Goal: Communication & Community: Answer question/provide support

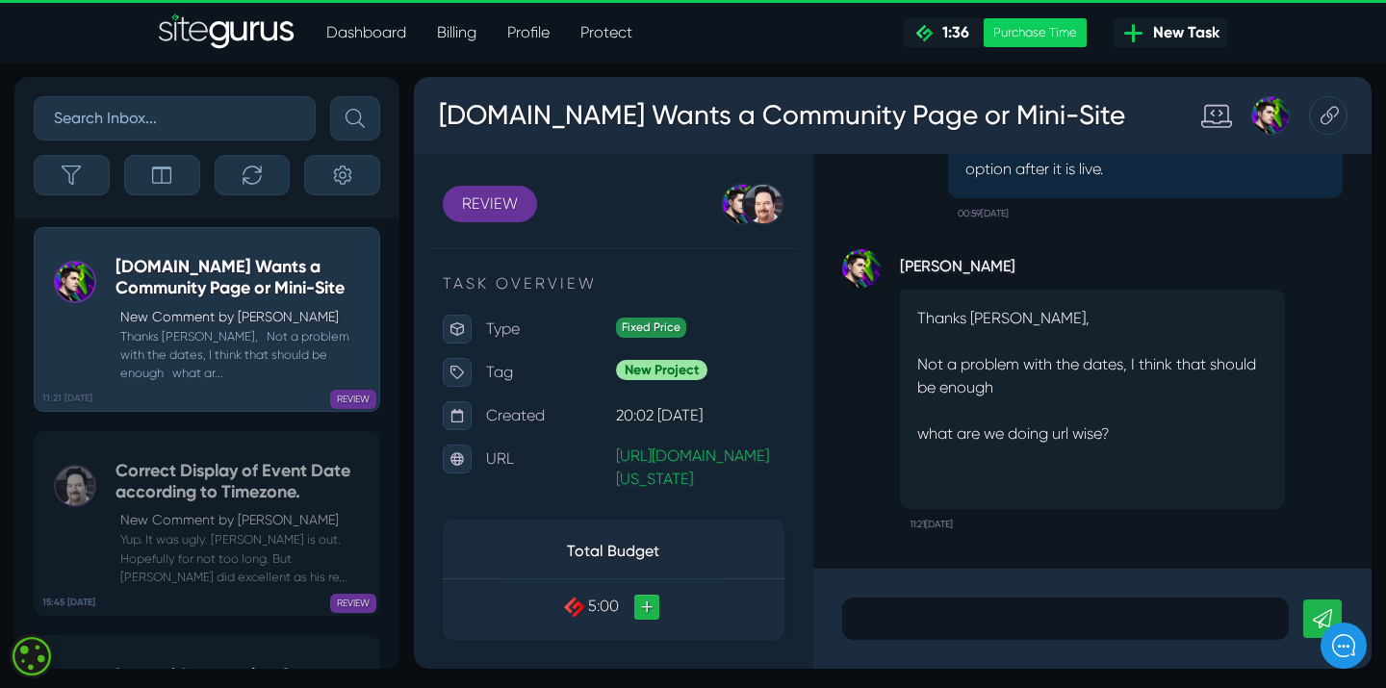
click at [876, 612] on p at bounding box center [1066, 618] width 418 height 23
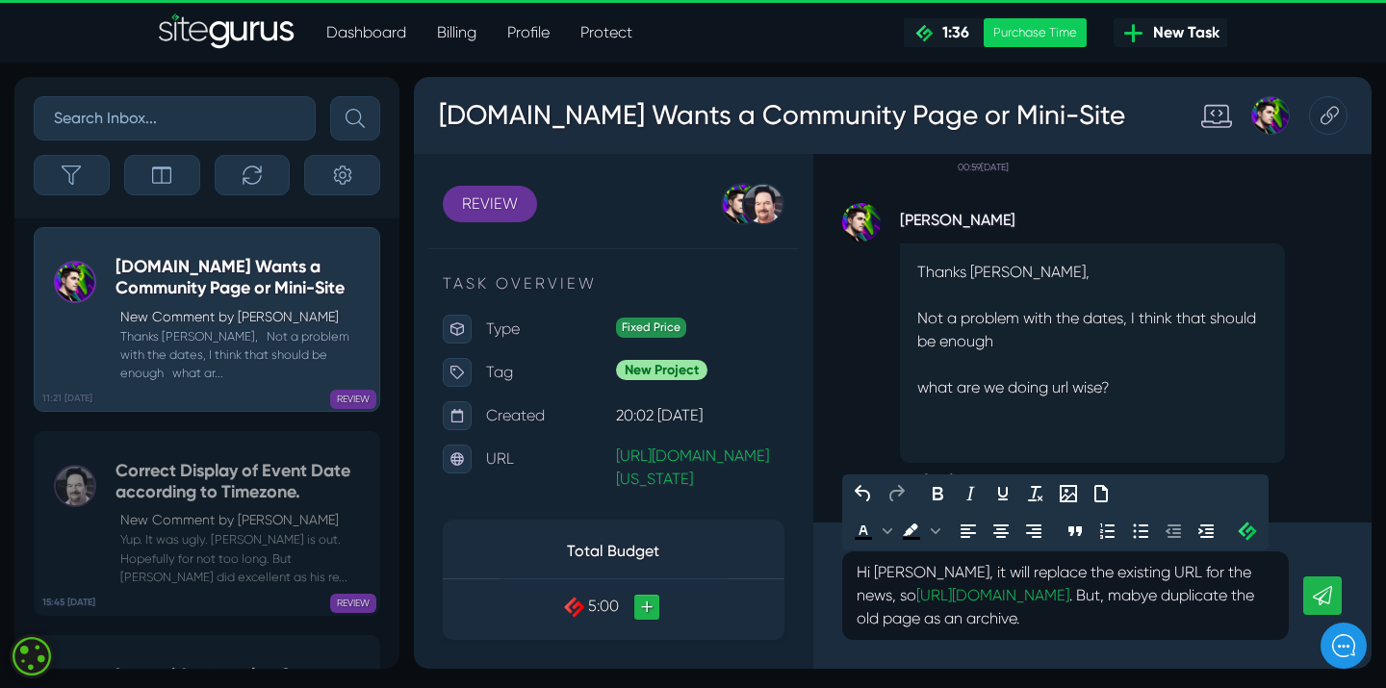
click at [1169, 601] on p "Hi [PERSON_NAME], it will replace the existing URL for the news, so [URL][DOMAI…" at bounding box center [1066, 595] width 418 height 69
click at [899, 621] on p "Hi [PERSON_NAME], it will replace the existing URL for the news, so [URL][DOMAI…" at bounding box center [1066, 595] width 418 height 69
click at [1063, 622] on p "Hi [PERSON_NAME], it will replace the existing URL for the news, so [URL][DOMAI…" at bounding box center [1066, 595] width 418 height 69
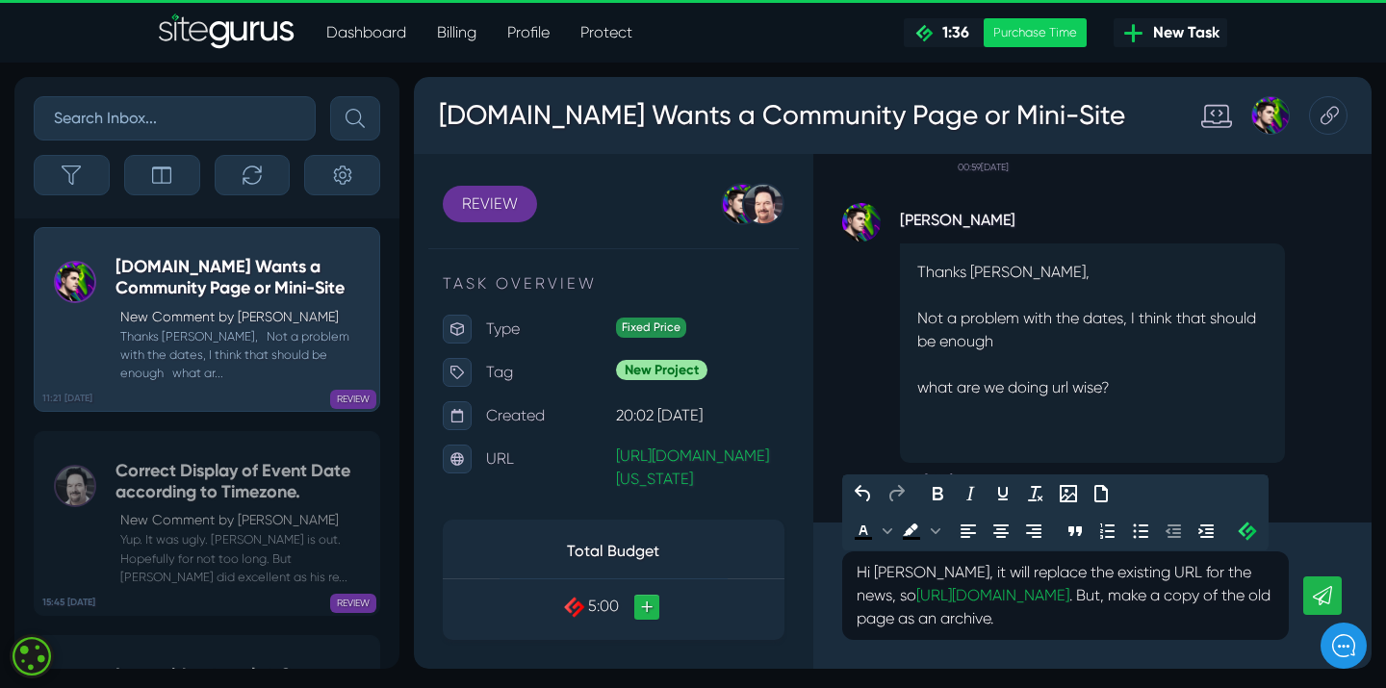
click at [1324, 590] on icon at bounding box center [1322, 595] width 19 height 19
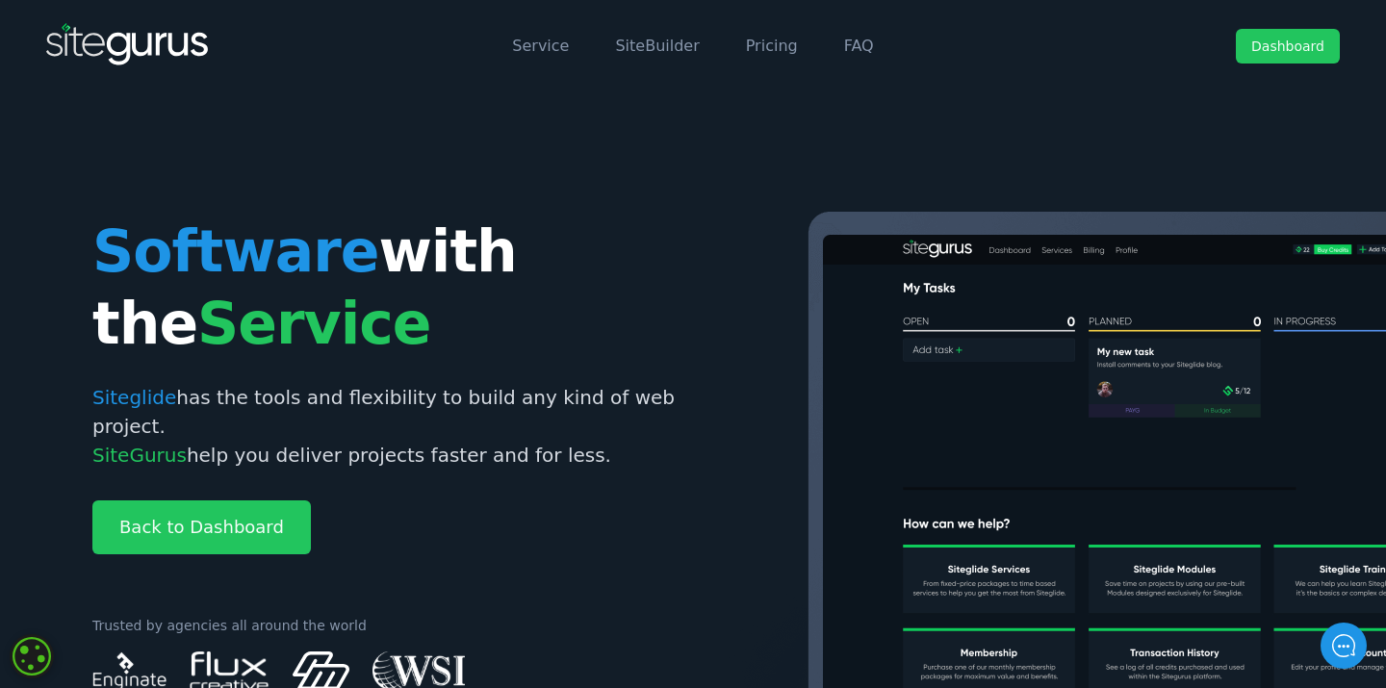
click at [1266, 46] on link "Dashboard" at bounding box center [1288, 46] width 104 height 35
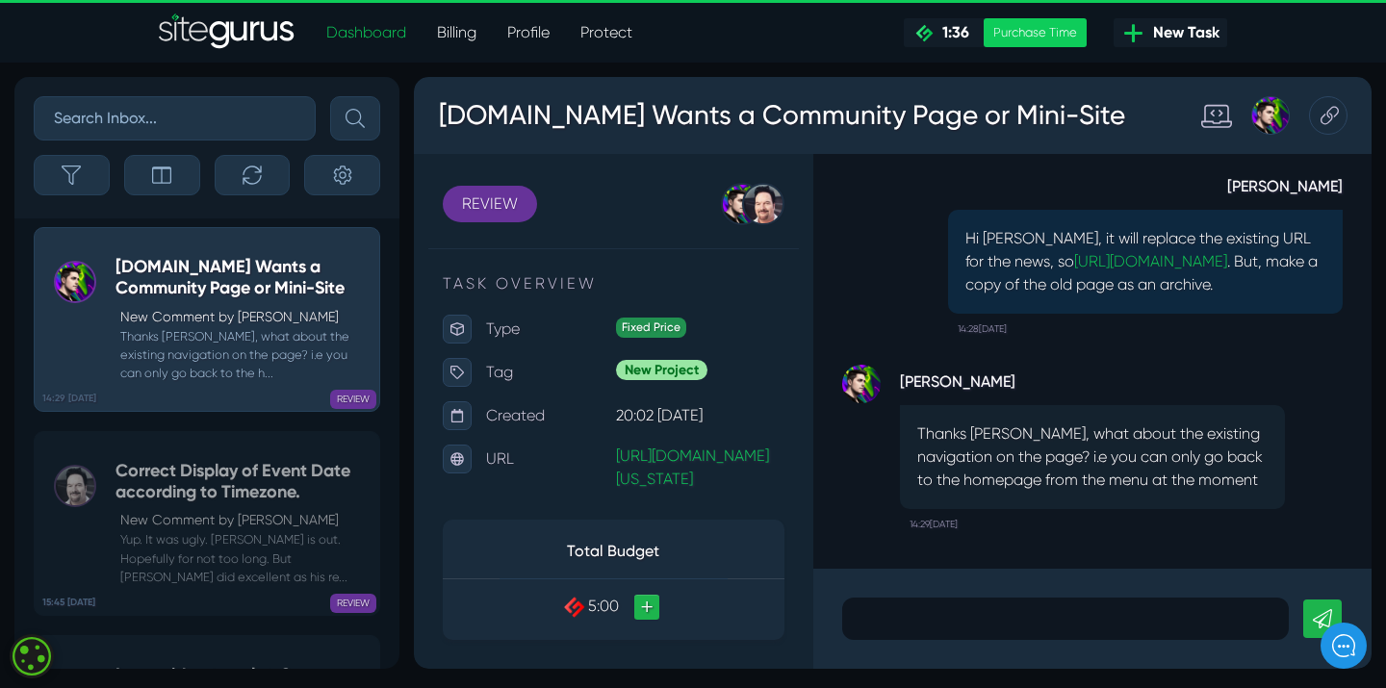
click at [947, 621] on p at bounding box center [1066, 618] width 418 height 23
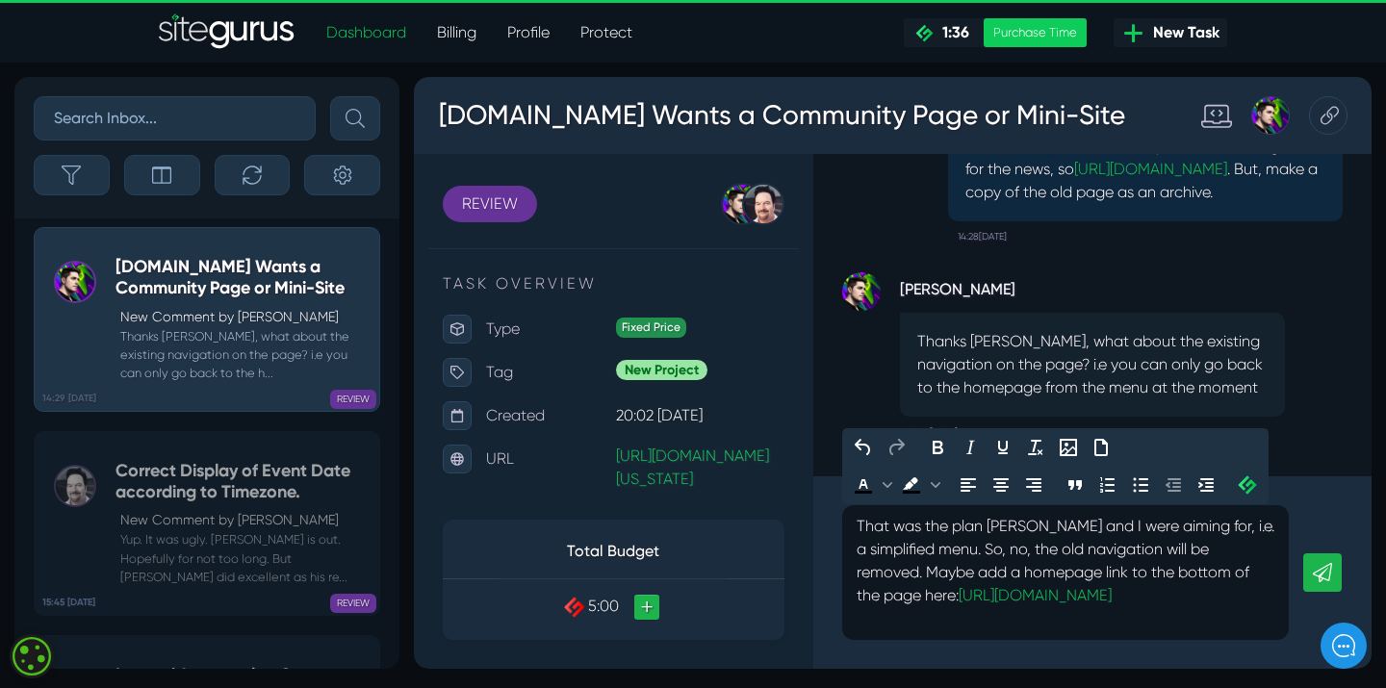
click at [1325, 576] on icon at bounding box center [1322, 572] width 19 height 19
